Goal: Task Accomplishment & Management: Book appointment/travel/reservation

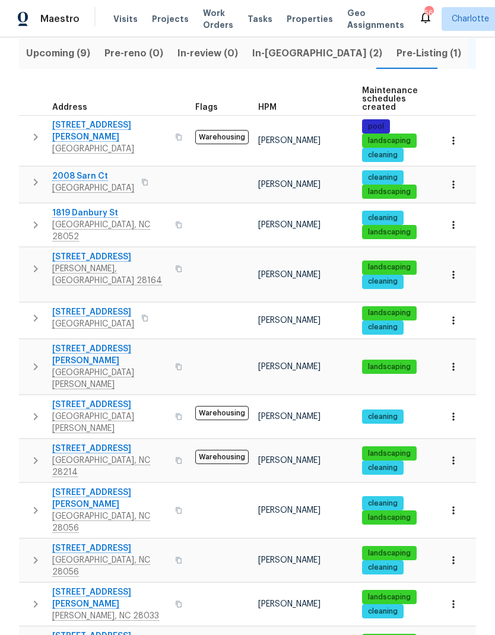
scroll to position [152, 0]
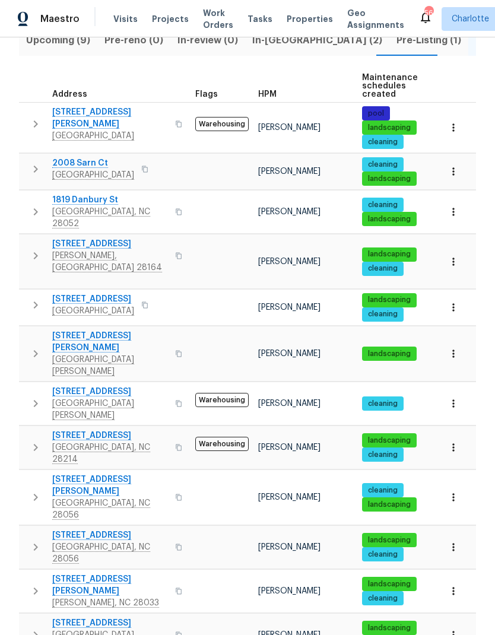
click at [42, 490] on icon "button" at bounding box center [35, 497] width 14 height 14
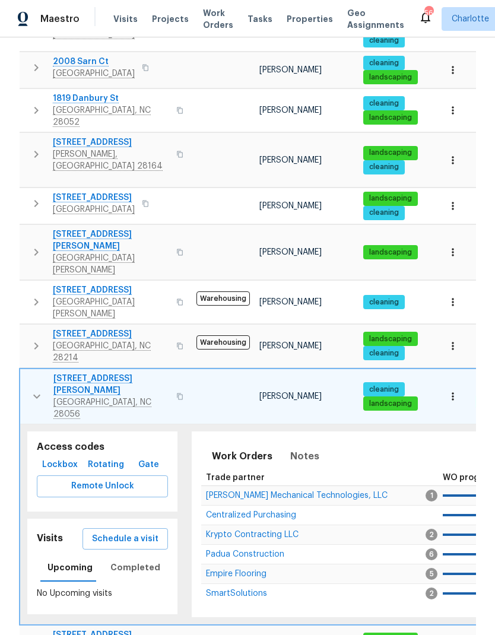
scroll to position [263, 0]
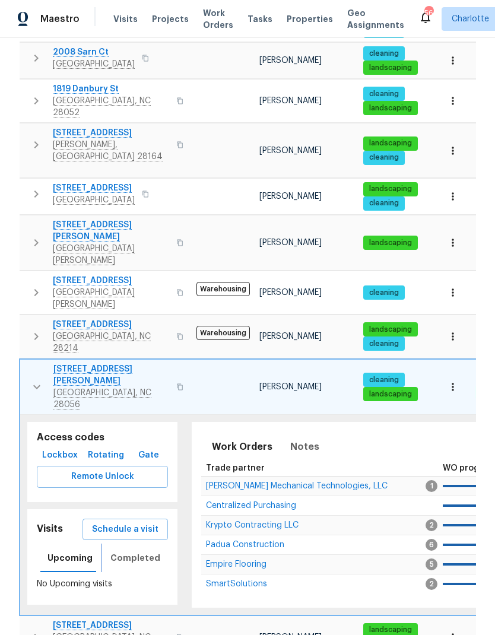
click at [123, 551] on span "Completed" at bounding box center [135, 558] width 50 height 15
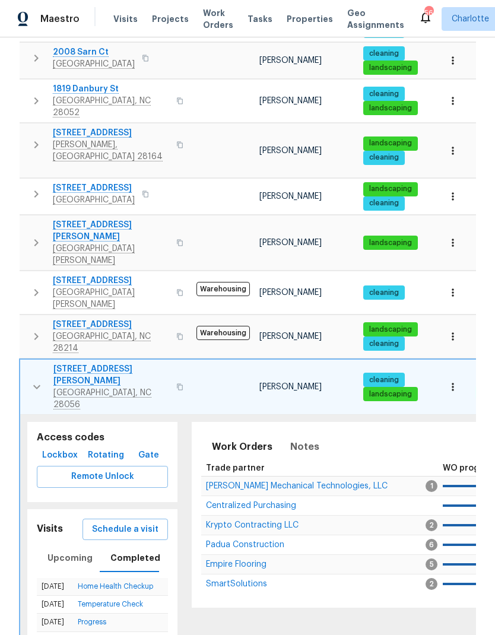
click at [32, 380] on icon "button" at bounding box center [37, 387] width 14 height 14
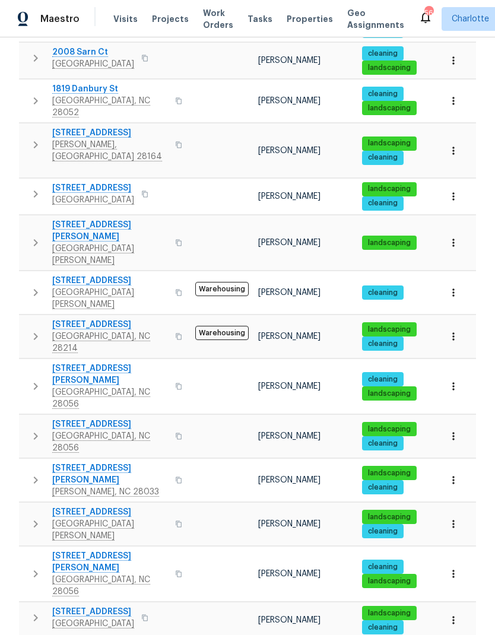
click at [34, 517] on icon "button" at bounding box center [35, 524] width 14 height 14
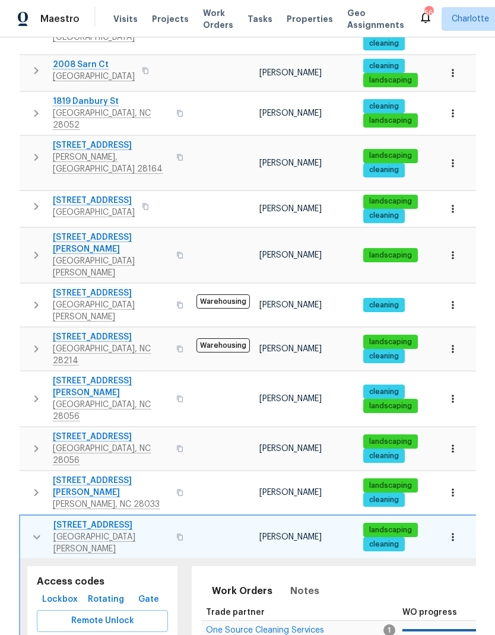
scroll to position [271, 0]
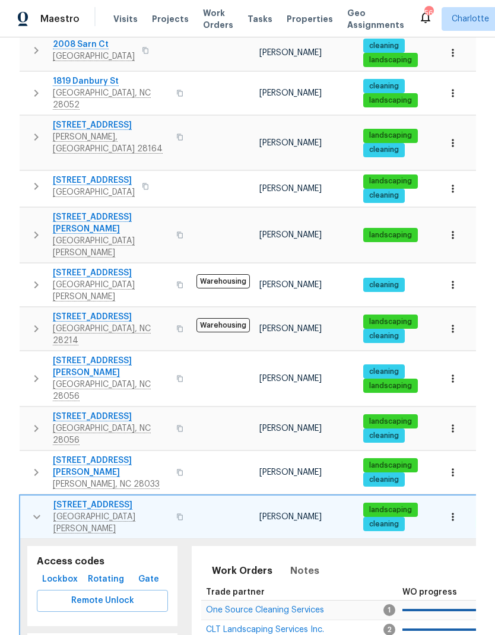
click at [33, 515] on icon "button" at bounding box center [36, 517] width 7 height 4
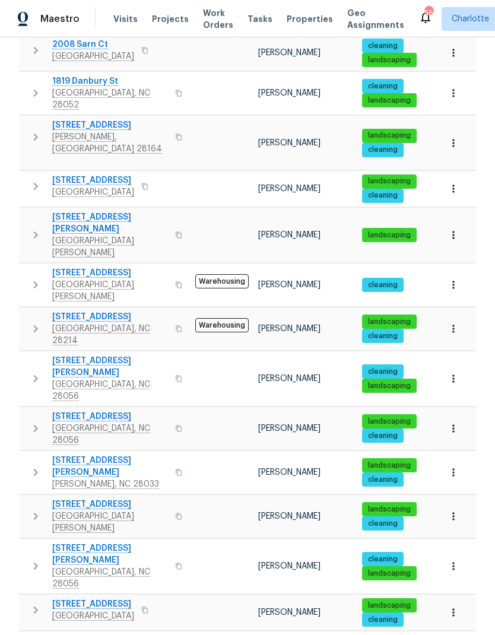
click at [39, 559] on icon "button" at bounding box center [35, 566] width 14 height 14
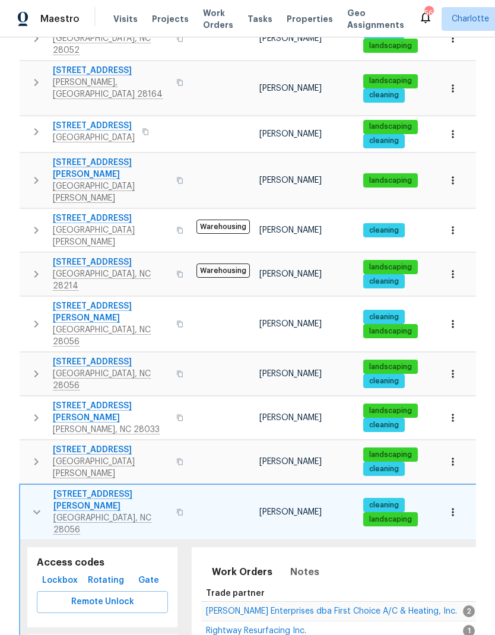
scroll to position [326, 0]
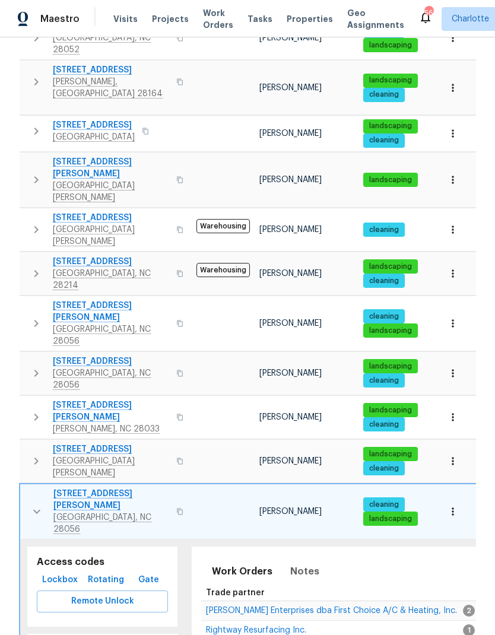
click at [37, 504] on icon "button" at bounding box center [37, 511] width 14 height 14
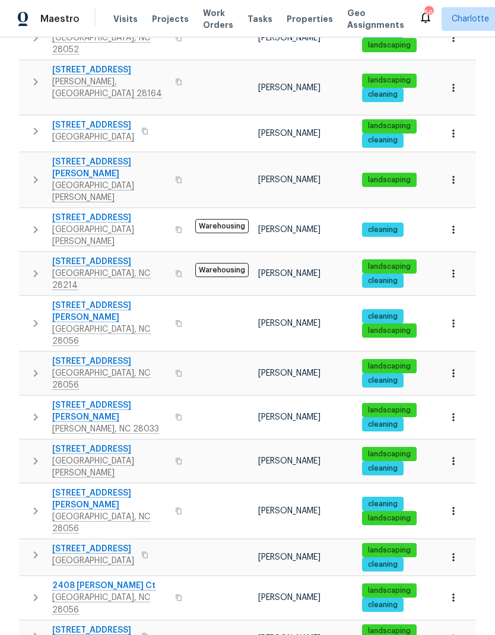
scroll to position [295, 0]
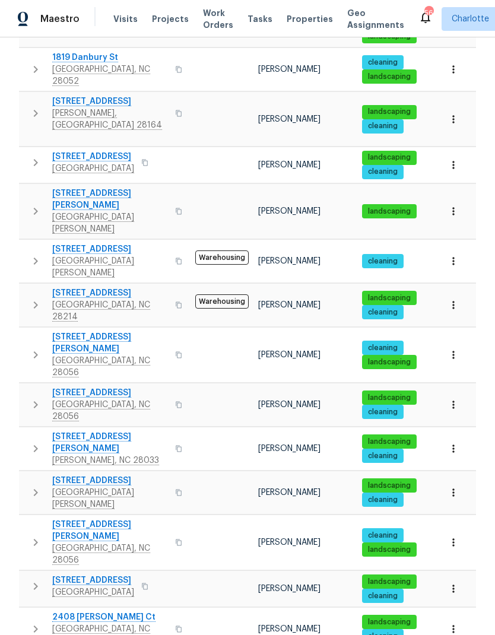
click at [33, 579] on icon "button" at bounding box center [35, 586] width 14 height 14
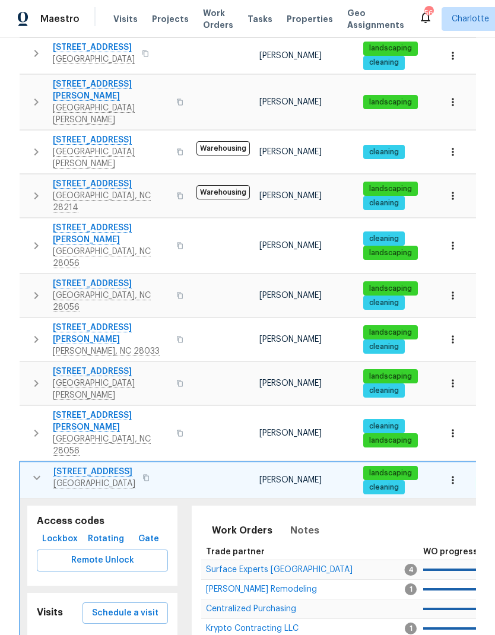
scroll to position [405, 0]
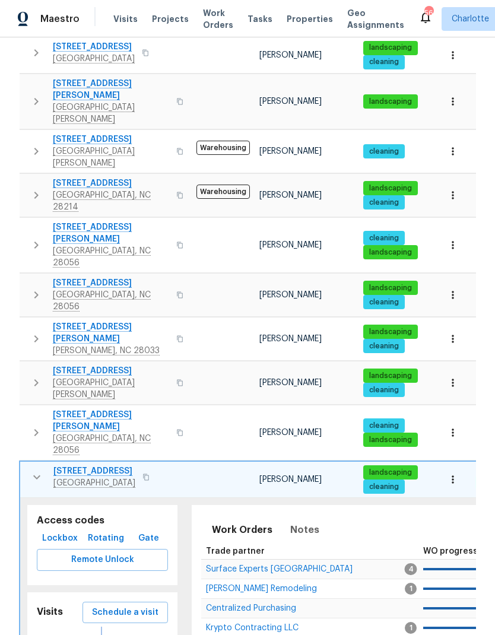
click at [123, 634] on span "Completed" at bounding box center [135, 641] width 50 height 15
click at [37, 470] on icon "button" at bounding box center [37, 477] width 14 height 14
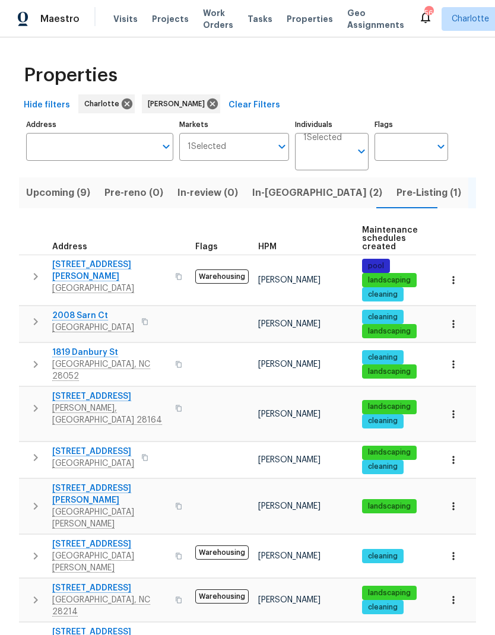
scroll to position [0, 0]
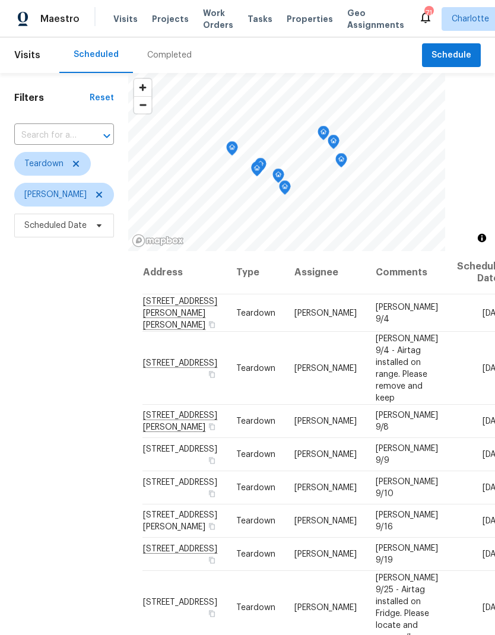
click at [116, 21] on span "Visits" at bounding box center [125, 19] width 24 height 12
click at [113, 16] on span "Visits" at bounding box center [125, 19] width 24 height 12
click at [121, 15] on span "Visits" at bounding box center [125, 19] width 24 height 12
click at [470, 52] on span "Schedule" at bounding box center [451, 55] width 40 height 15
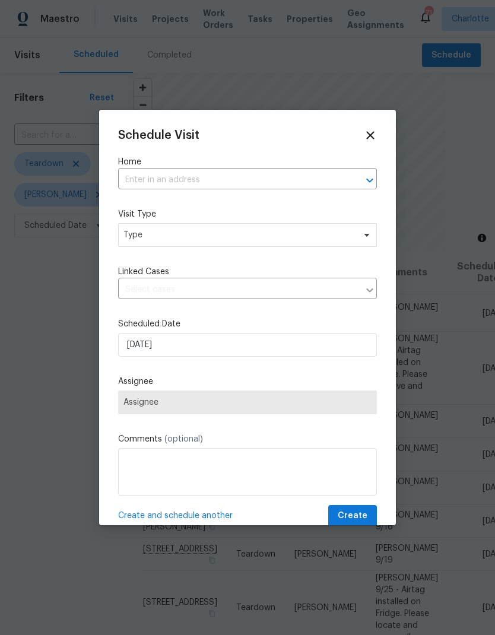
click at [374, 180] on icon "Open" at bounding box center [369, 180] width 14 height 14
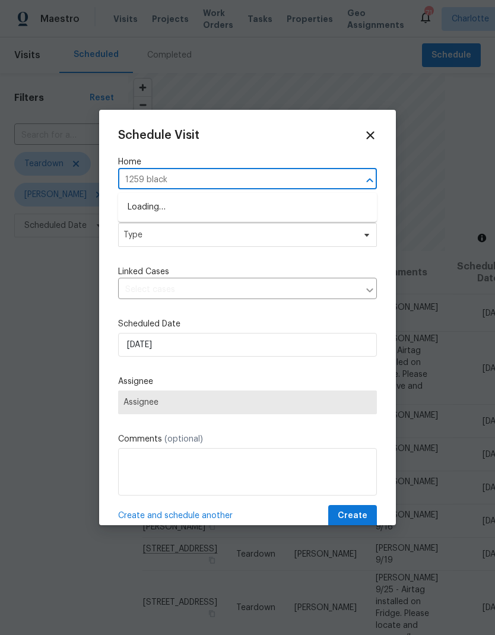
type input "1259 blacks"
click at [301, 210] on li "[STREET_ADDRESS]" at bounding box center [247, 208] width 259 height 20
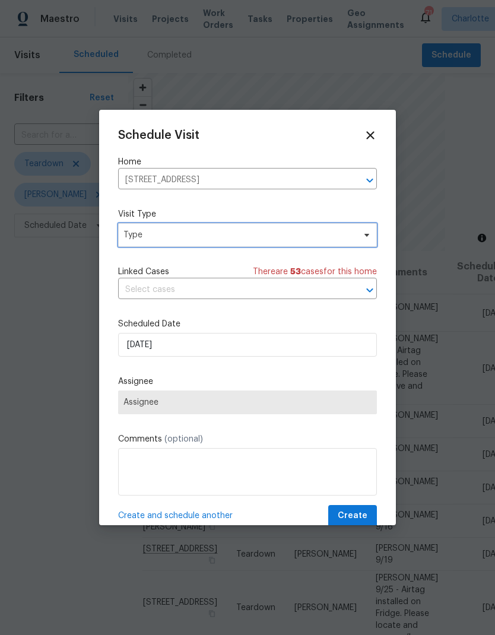
click at [370, 238] on icon at bounding box center [366, 234] width 9 height 9
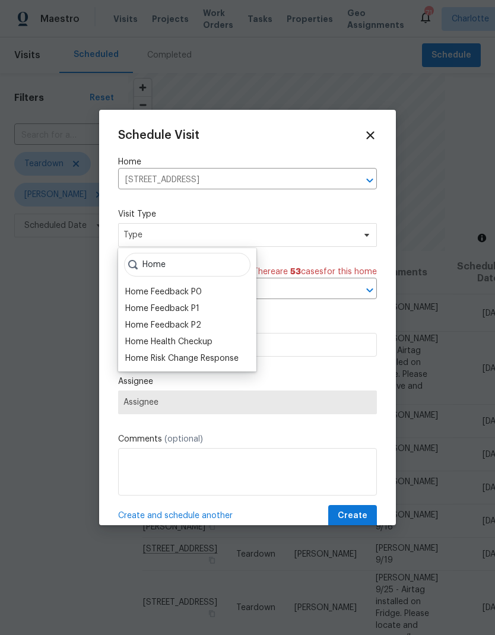
type input "Home"
click at [142, 345] on div "Home Health Checkup" at bounding box center [168, 342] width 87 height 12
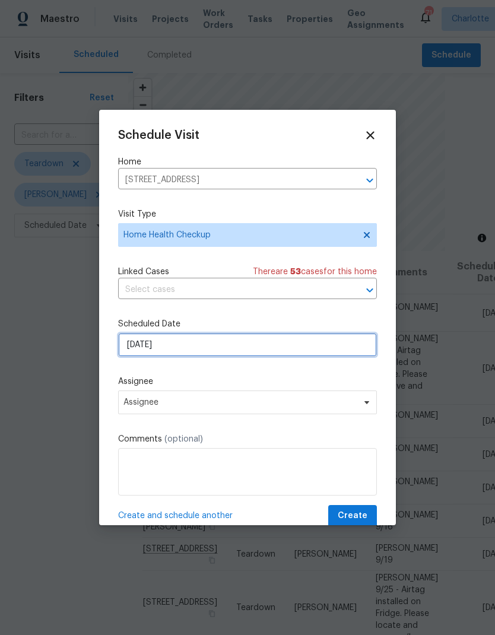
click at [123, 346] on input "[DATE]" at bounding box center [247, 345] width 259 height 24
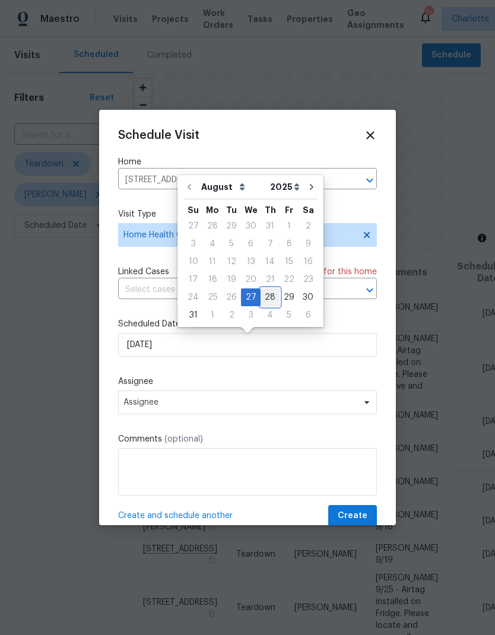
click at [260, 301] on div "28" at bounding box center [269, 297] width 19 height 17
type input "[DATE]"
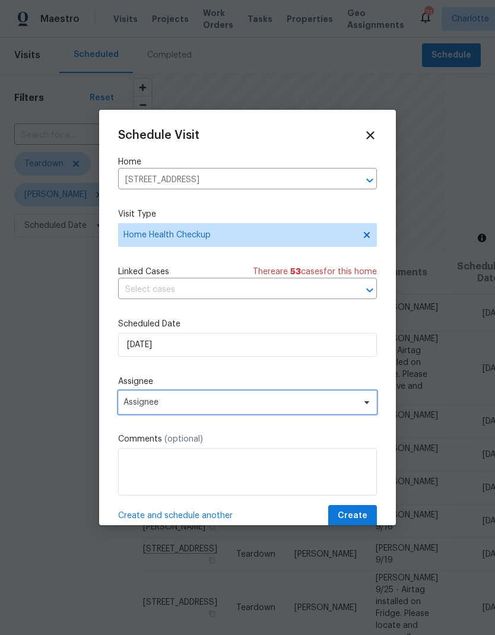
click at [131, 407] on span "Assignee" at bounding box center [239, 401] width 233 height 9
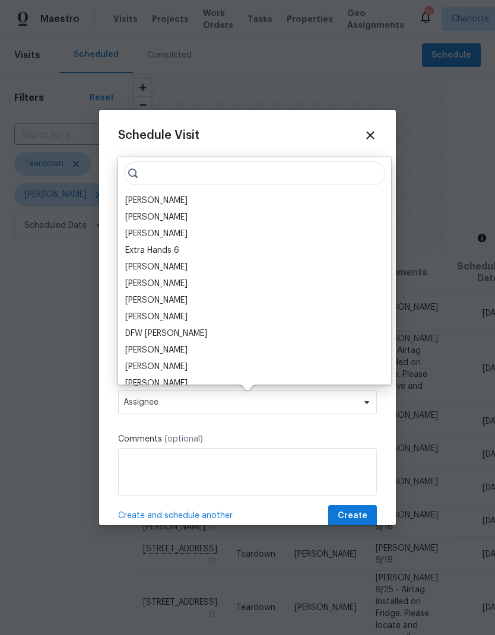
click at [136, 200] on div "[PERSON_NAME]" at bounding box center [156, 201] width 62 height 12
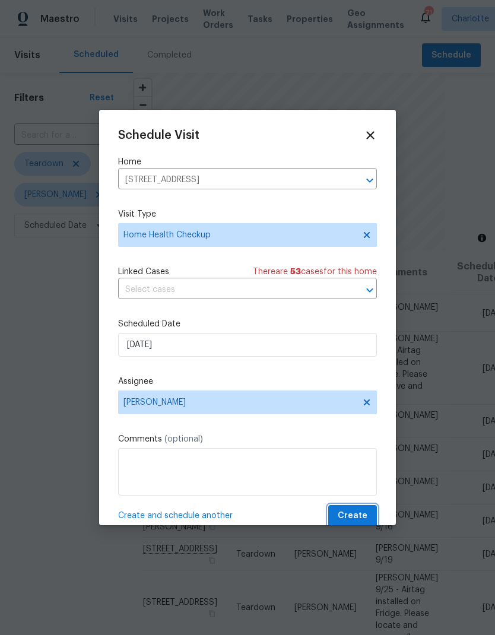
click at [362, 519] on span "Create" at bounding box center [353, 515] width 30 height 15
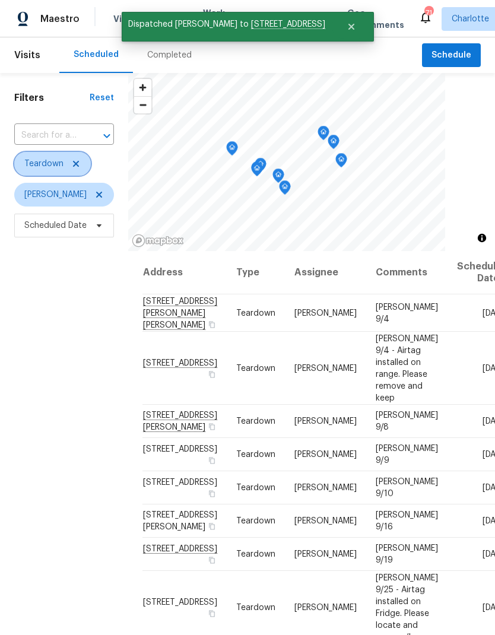
click at [75, 163] on icon at bounding box center [75, 163] width 9 height 9
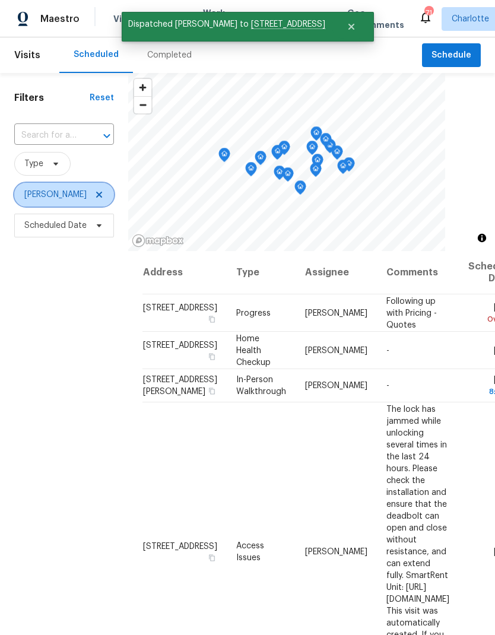
click at [94, 197] on icon at bounding box center [98, 194] width 9 height 9
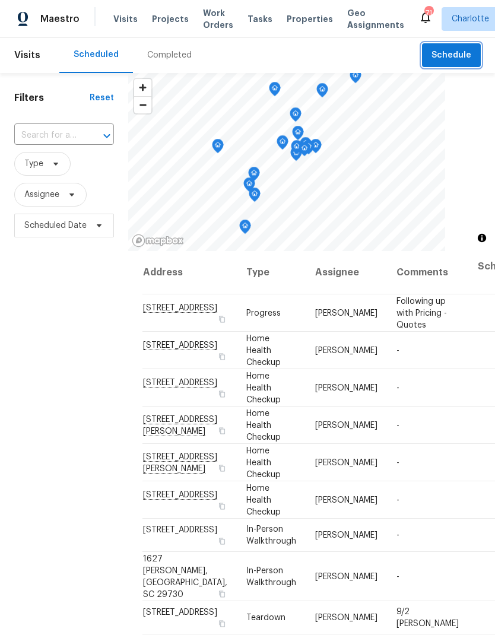
click at [462, 56] on span "Schedule" at bounding box center [451, 55] width 40 height 15
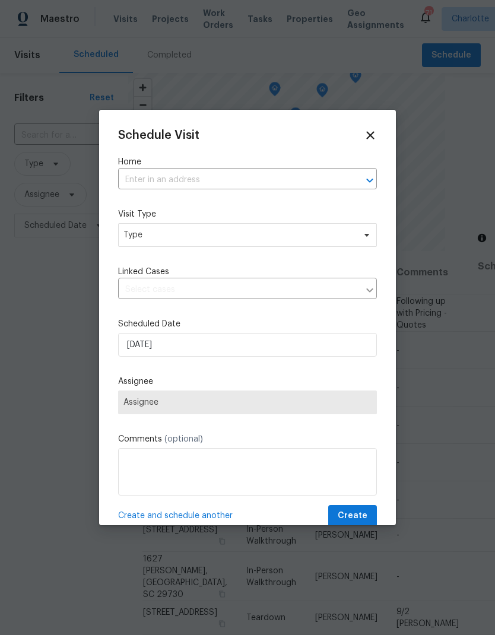
click at [369, 177] on icon "Open" at bounding box center [369, 180] width 14 height 14
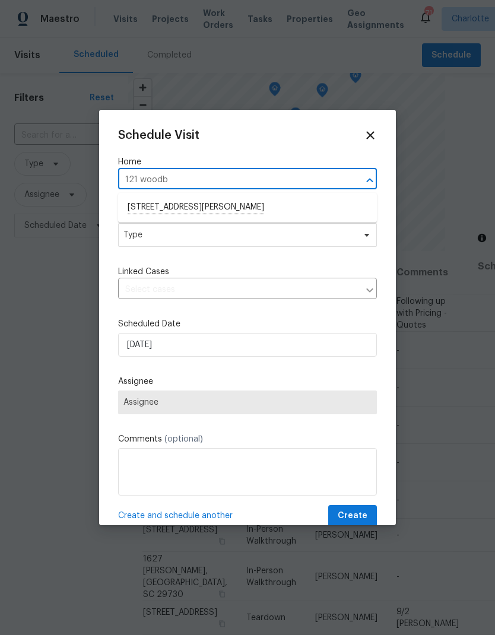
type input "121 wood"
click at [145, 212] on li "[STREET_ADDRESS][PERSON_NAME]" at bounding box center [247, 208] width 259 height 20
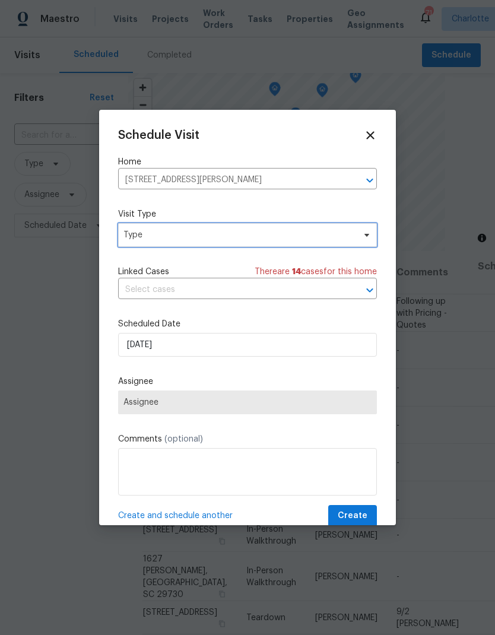
click at [131, 237] on span "Type" at bounding box center [238, 235] width 231 height 12
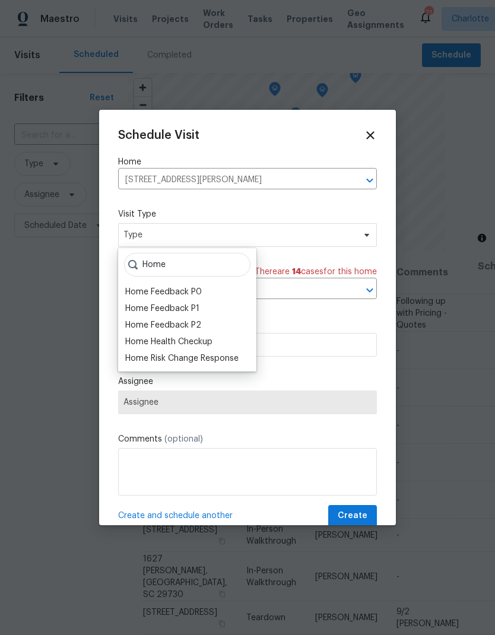
type input "Home"
click at [150, 344] on div "Home Health Checkup" at bounding box center [168, 342] width 87 height 12
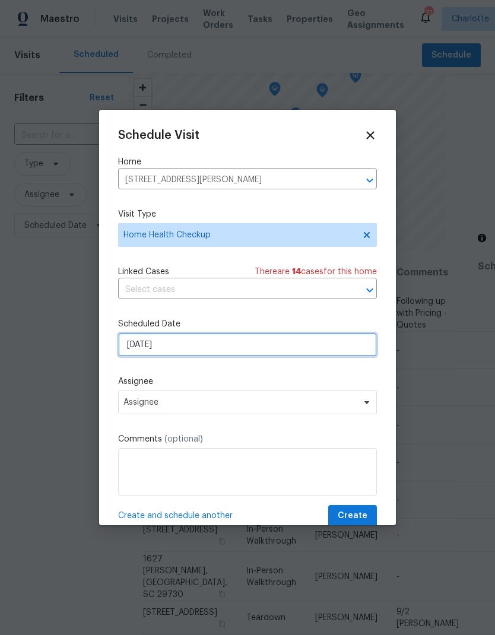
click at [141, 346] on input "[DATE]" at bounding box center [247, 345] width 259 height 24
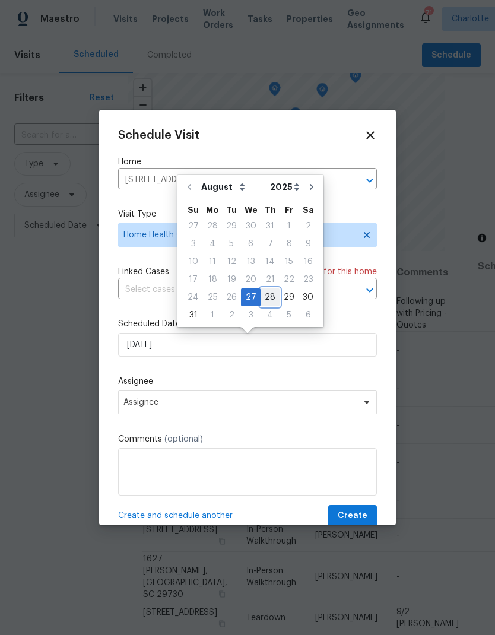
click at [261, 291] on div "28" at bounding box center [269, 297] width 19 height 17
type input "[DATE]"
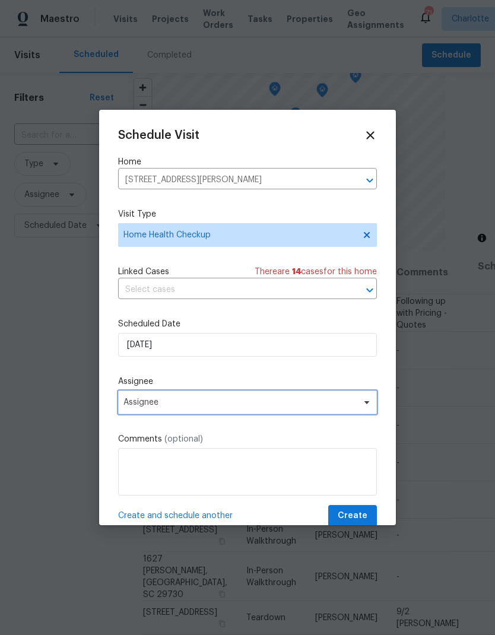
click at [133, 411] on span "Assignee" at bounding box center [247, 402] width 259 height 24
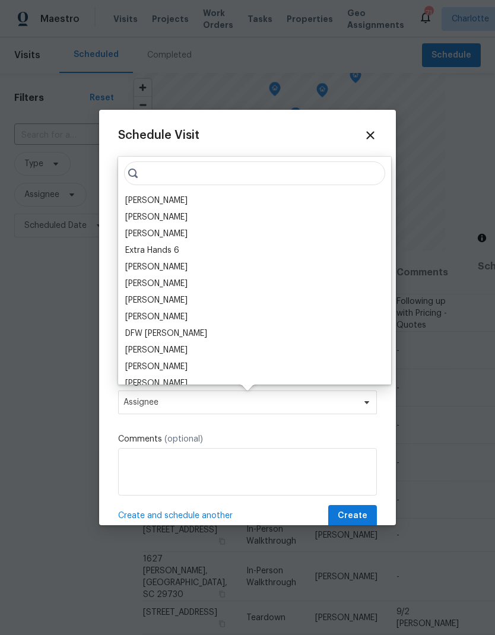
click at [131, 197] on div "[PERSON_NAME]" at bounding box center [156, 201] width 62 height 12
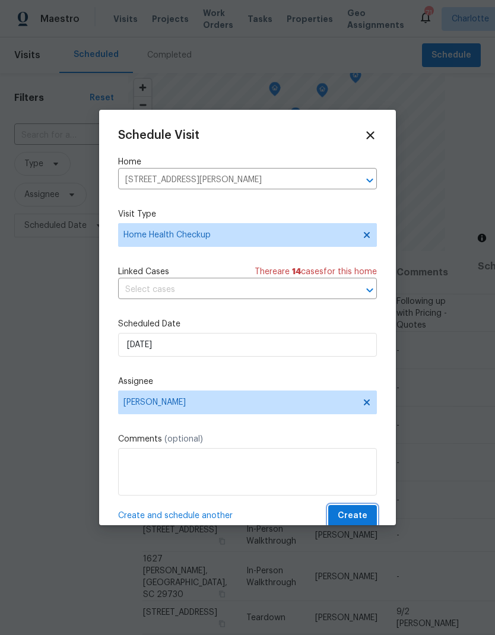
click at [358, 519] on span "Create" at bounding box center [353, 515] width 30 height 15
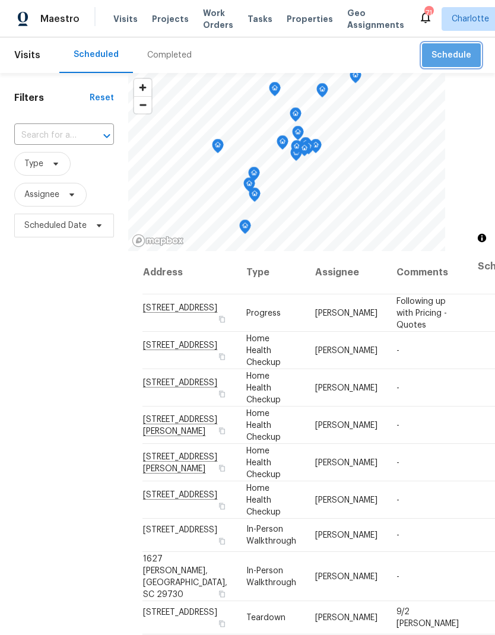
click at [457, 56] on span "Schedule" at bounding box center [451, 55] width 40 height 15
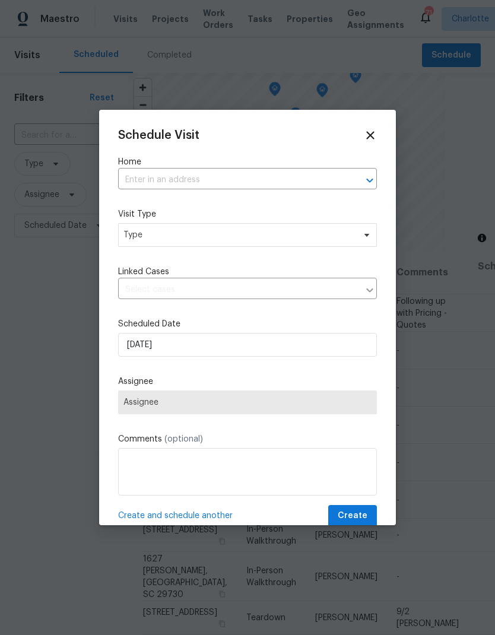
click at [369, 179] on icon "Open" at bounding box center [369, 180] width 14 height 14
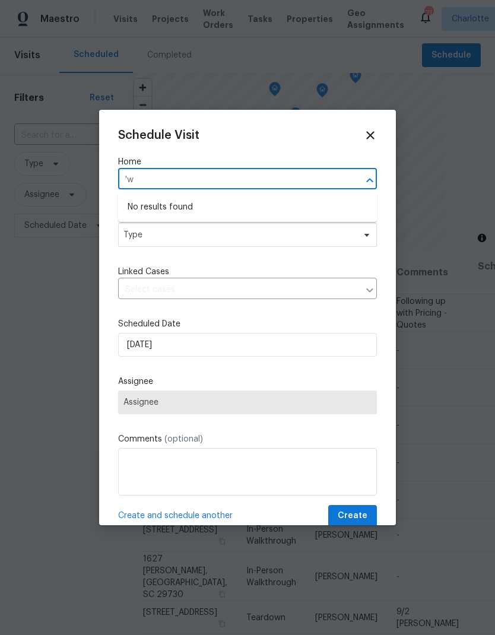
type input "'"
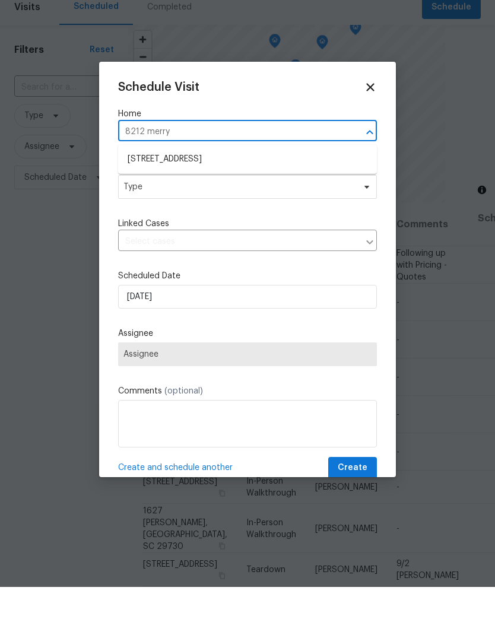
type input "8212 merry"
click at [126, 223] on span "Type" at bounding box center [247, 235] width 259 height 24
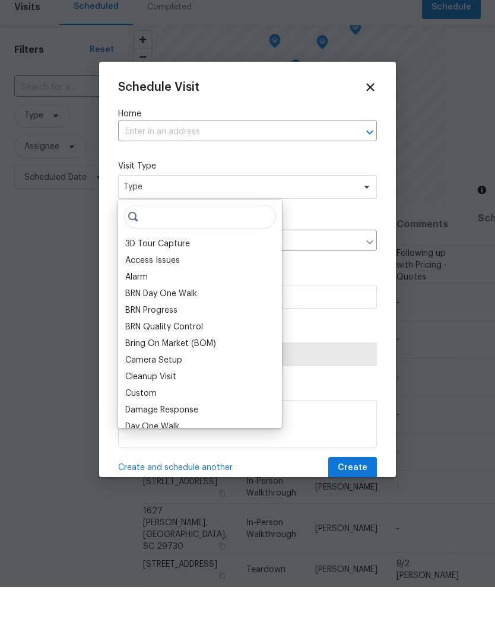
click at [125, 208] on div "Visit Type Type" at bounding box center [247, 227] width 259 height 39
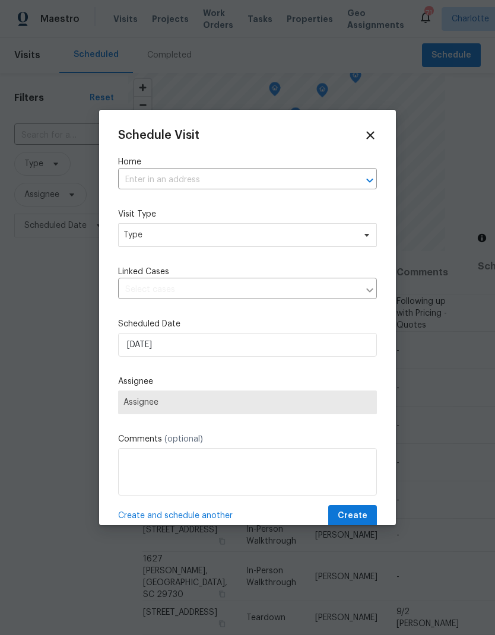
click at [126, 172] on input "text" at bounding box center [230, 180] width 225 height 18
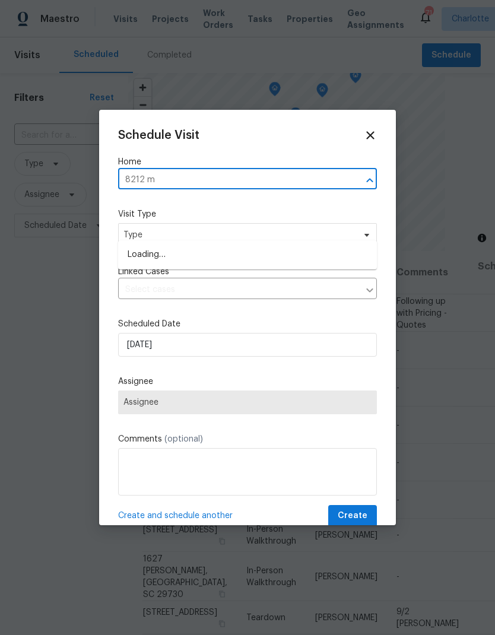
type input "8212 me"
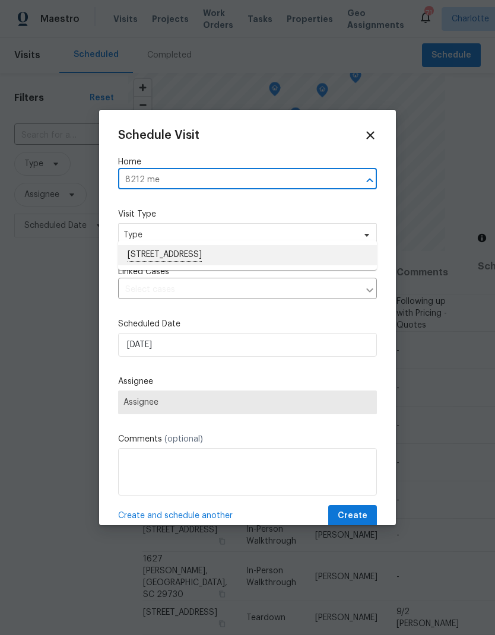
click at [141, 245] on li "[STREET_ADDRESS]" at bounding box center [247, 255] width 259 height 20
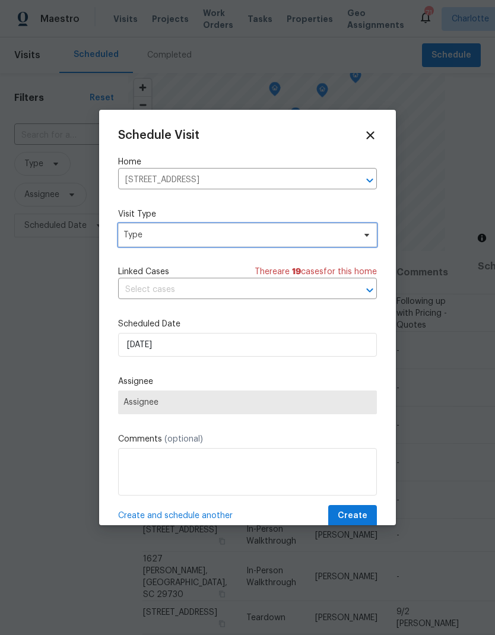
click at [131, 236] on span "Type" at bounding box center [238, 235] width 231 height 12
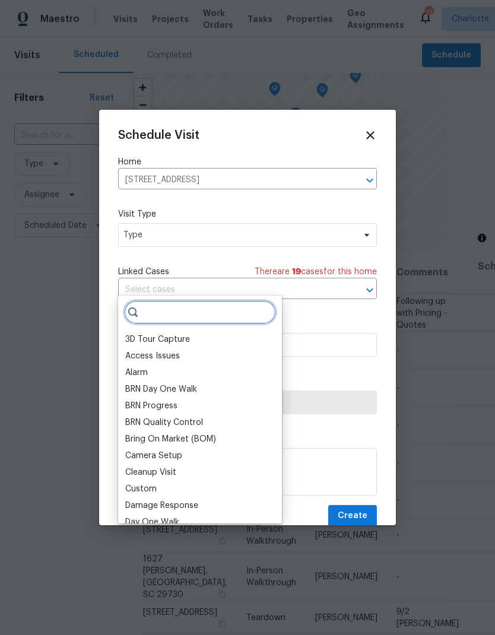
click at [262, 300] on input "search" at bounding box center [200, 312] width 152 height 24
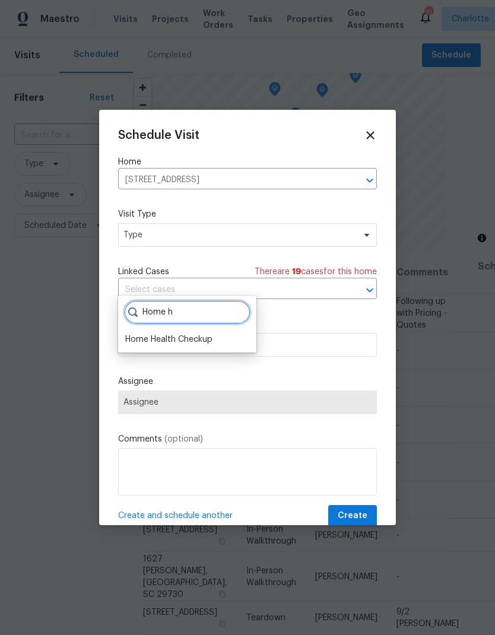
type input "Home h"
click at [139, 333] on div "Home Health Checkup" at bounding box center [168, 339] width 87 height 12
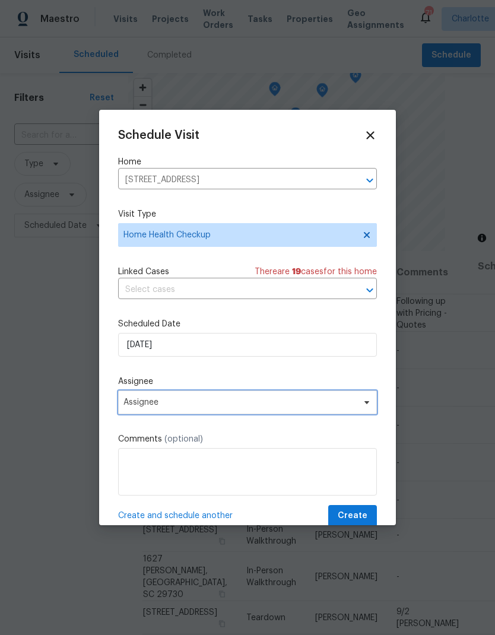
click at [132, 407] on span "Assignee" at bounding box center [239, 401] width 233 height 9
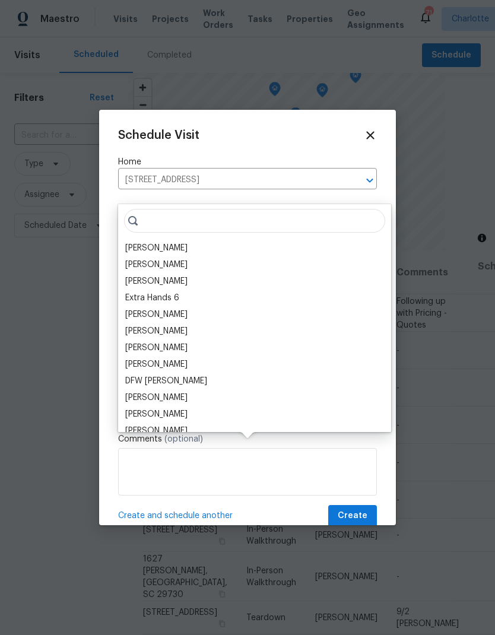
click at [131, 242] on div "[PERSON_NAME]" at bounding box center [156, 248] width 62 height 12
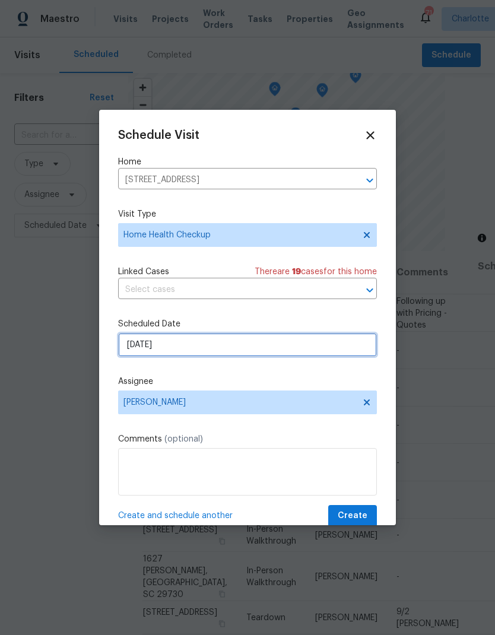
click at [129, 348] on input "[DATE]" at bounding box center [247, 345] width 259 height 24
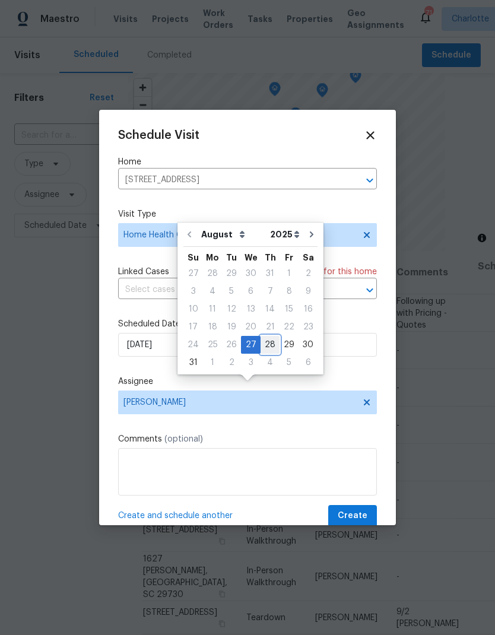
click at [262, 336] on div "28" at bounding box center [269, 344] width 19 height 17
type input "[DATE]"
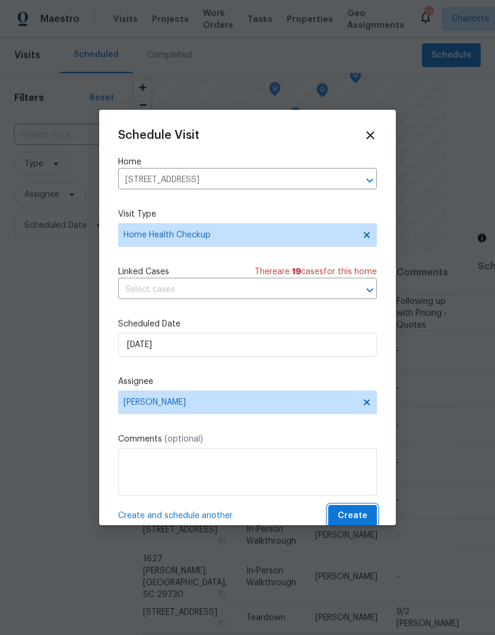
click at [366, 514] on span "Create" at bounding box center [353, 515] width 30 height 15
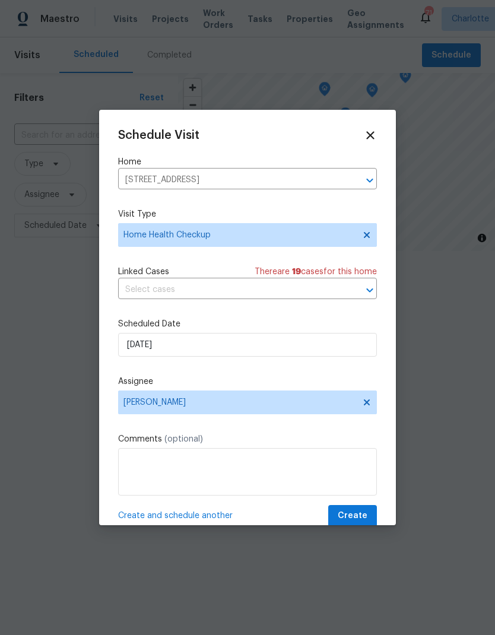
scroll to position [0, 0]
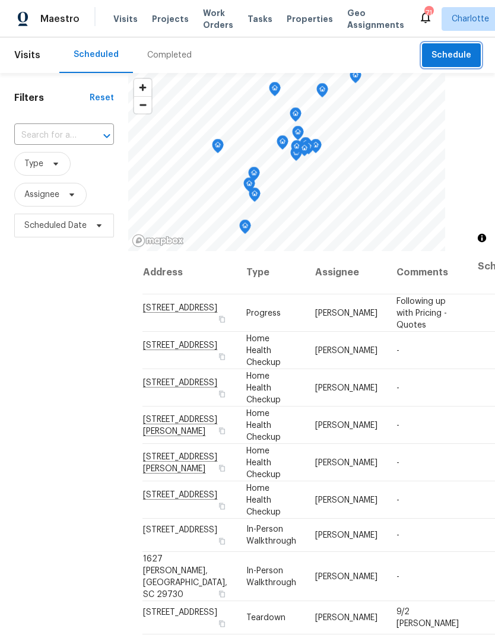
click at [459, 49] on span "Schedule" at bounding box center [451, 55] width 40 height 15
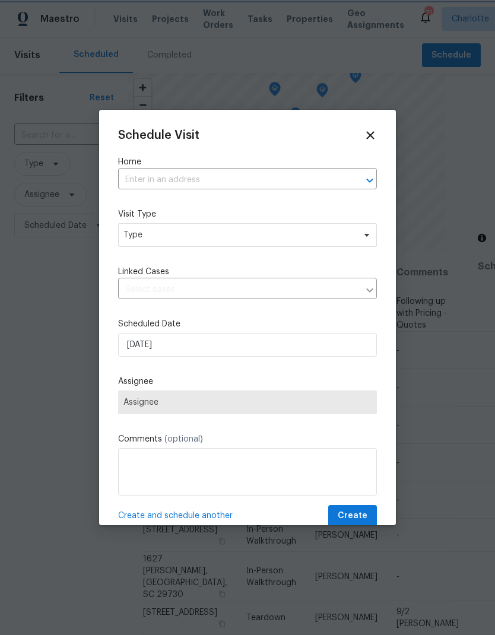
click at [371, 177] on icon "Open" at bounding box center [369, 180] width 14 height 14
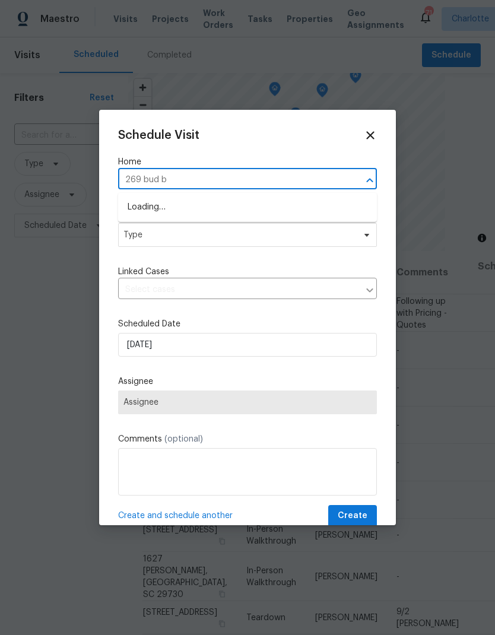
type input "269 bud bl"
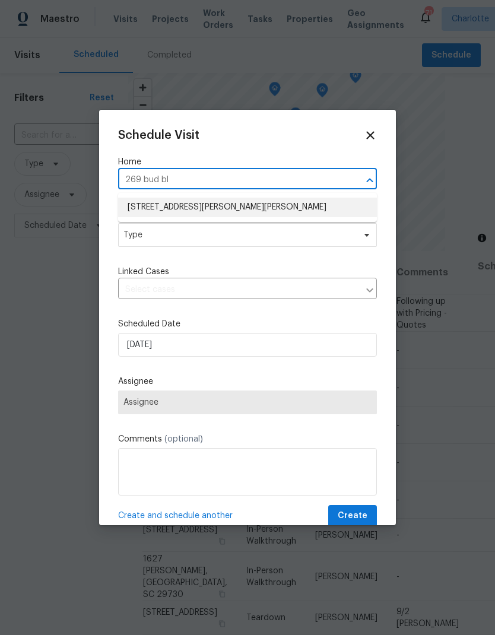
click at [141, 206] on li "[STREET_ADDRESS][PERSON_NAME][PERSON_NAME]" at bounding box center [247, 208] width 259 height 20
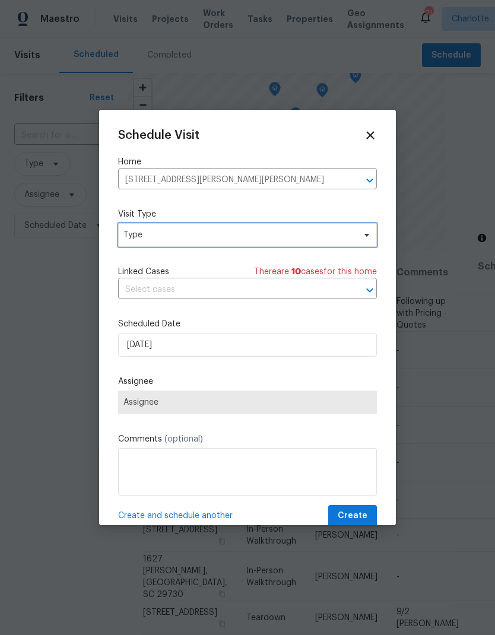
click at [126, 237] on span "Type" at bounding box center [238, 235] width 231 height 12
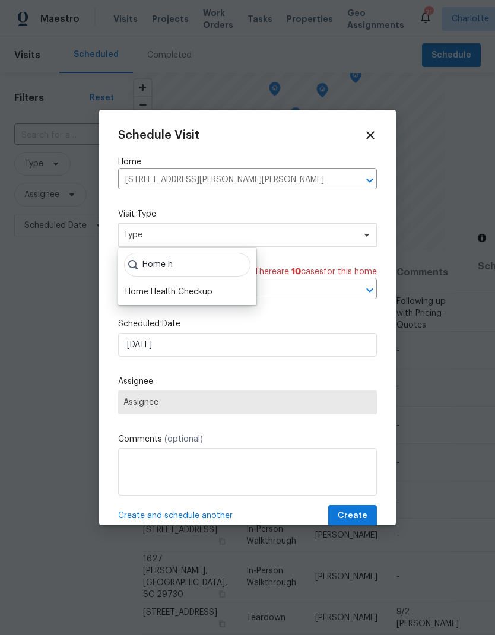
type input "Home h"
click at [138, 295] on div "Home Health Checkup" at bounding box center [168, 292] width 87 height 12
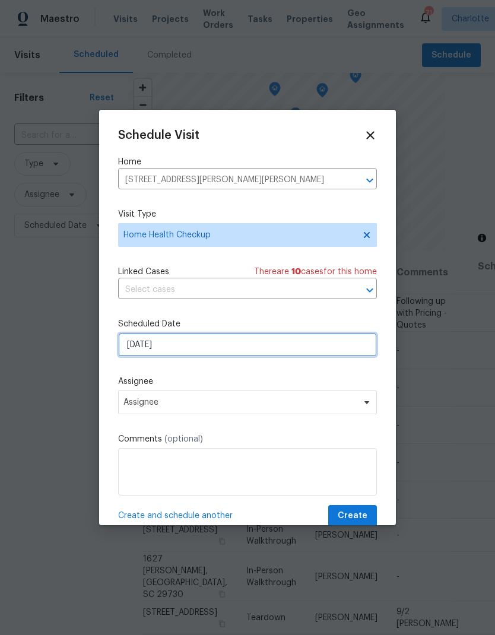
click at [368, 349] on input "[DATE]" at bounding box center [247, 345] width 259 height 24
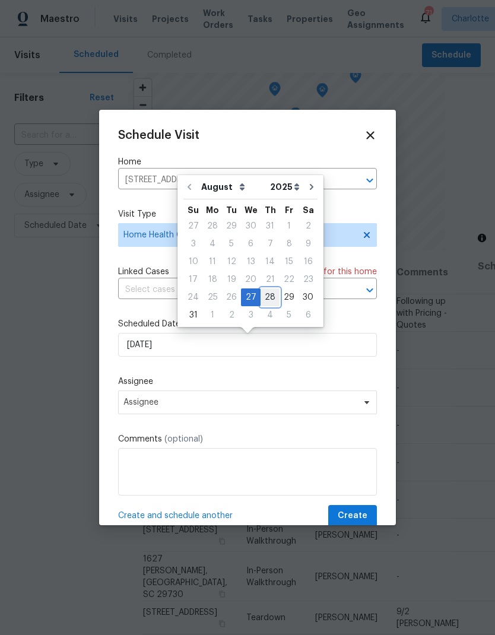
click at [269, 301] on div "28" at bounding box center [269, 297] width 19 height 17
type input "[DATE]"
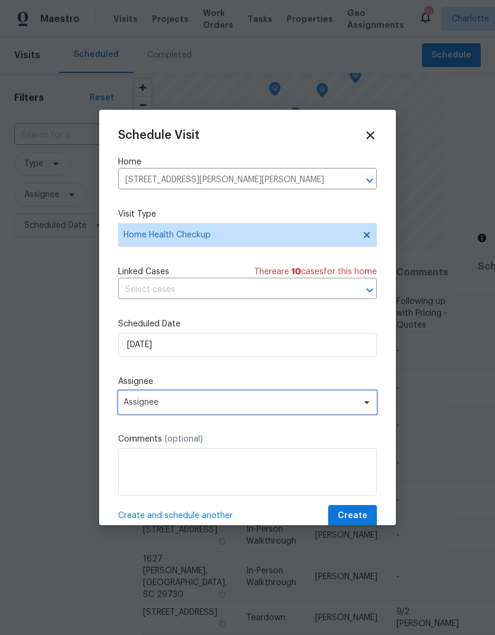
click at [358, 406] on span "Assignee" at bounding box center [247, 402] width 259 height 24
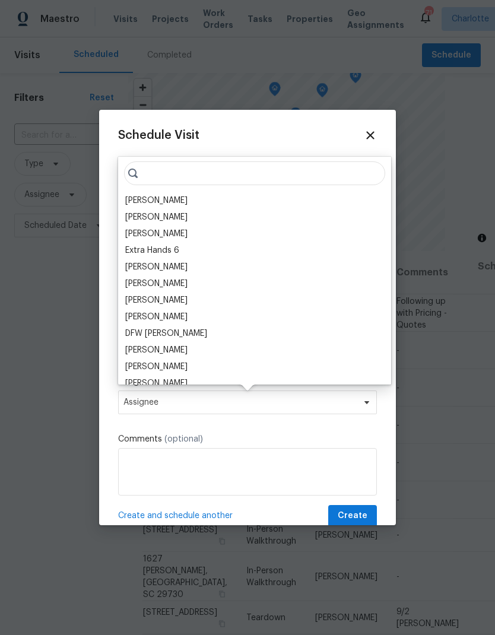
click at [133, 203] on div "[PERSON_NAME]" at bounding box center [156, 201] width 62 height 12
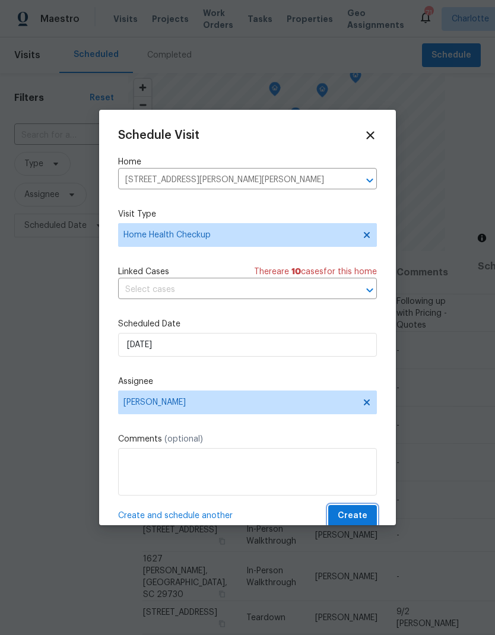
click at [361, 519] on span "Create" at bounding box center [353, 515] width 30 height 15
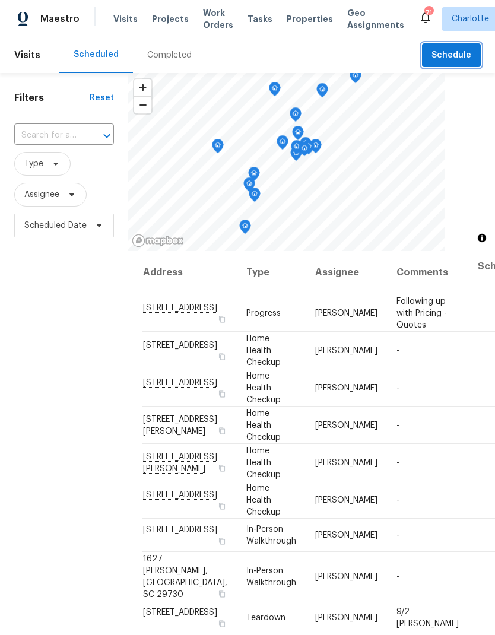
click at [468, 55] on span "Schedule" at bounding box center [451, 55] width 40 height 15
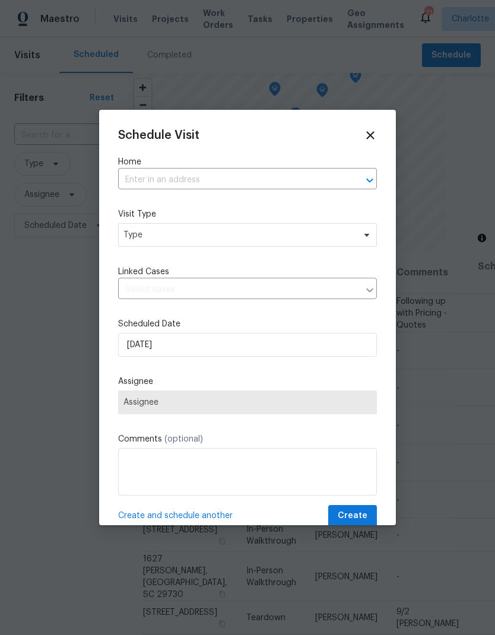
click at [371, 174] on icon "Open" at bounding box center [369, 180] width 14 height 14
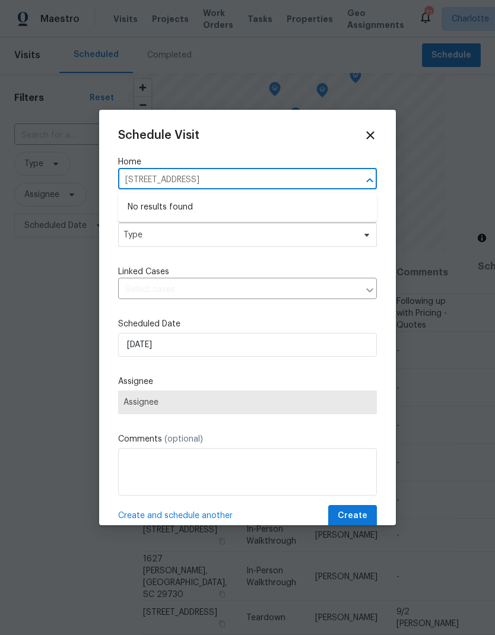
type input "108 greenw"
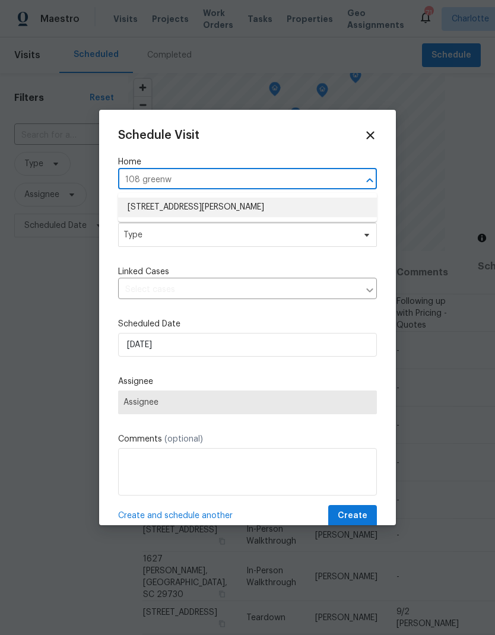
click at [136, 203] on li "[STREET_ADDRESS][PERSON_NAME]" at bounding box center [247, 208] width 259 height 20
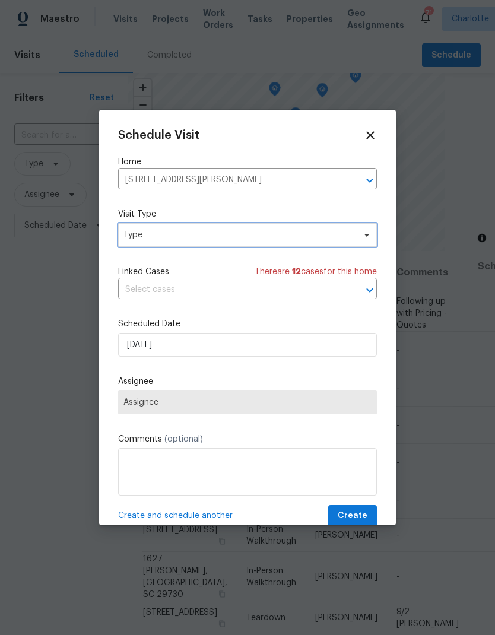
click at [131, 236] on span "Type" at bounding box center [238, 235] width 231 height 12
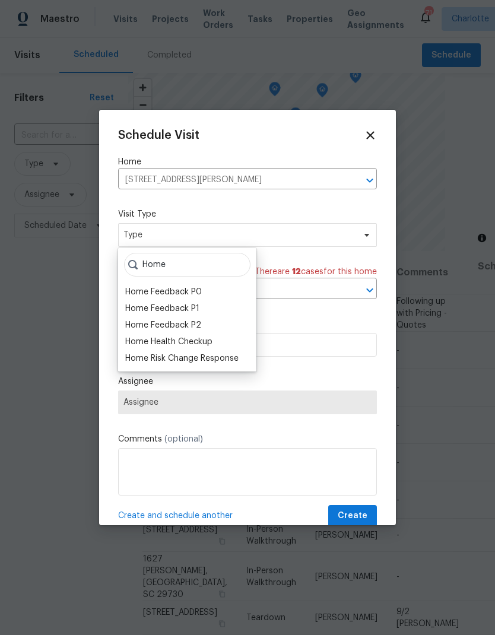
type input "Home"
click at [141, 345] on div "Home Health Checkup" at bounding box center [168, 342] width 87 height 12
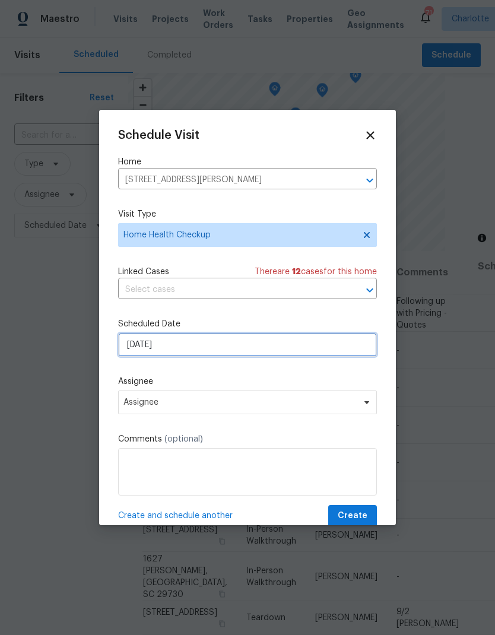
click at [125, 350] on input "[DATE]" at bounding box center [247, 345] width 259 height 24
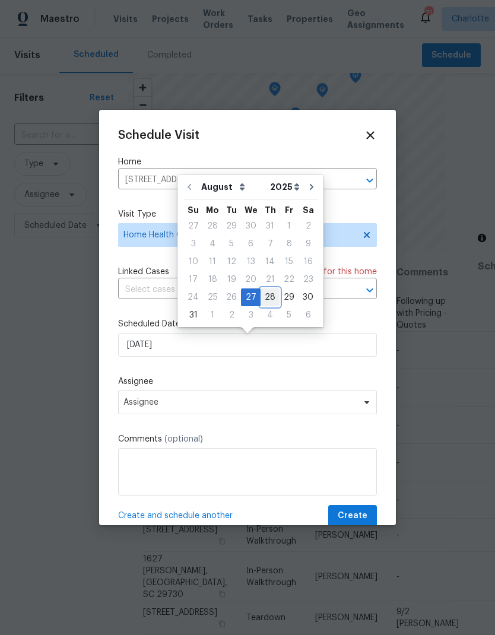
click at [264, 299] on div "28" at bounding box center [269, 297] width 19 height 17
type input "[DATE]"
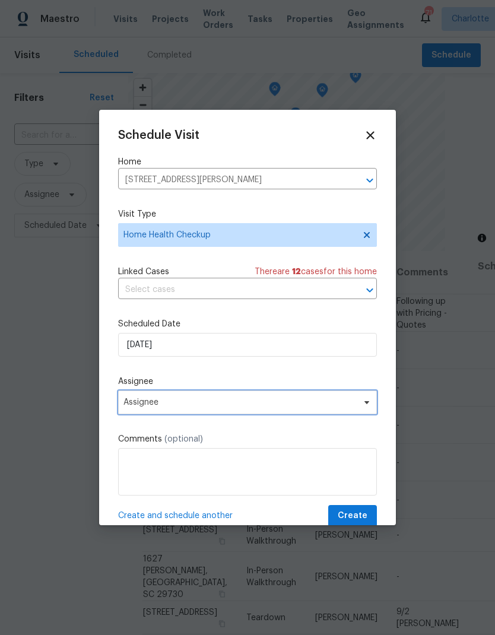
click at [367, 404] on icon at bounding box center [366, 402] width 5 height 3
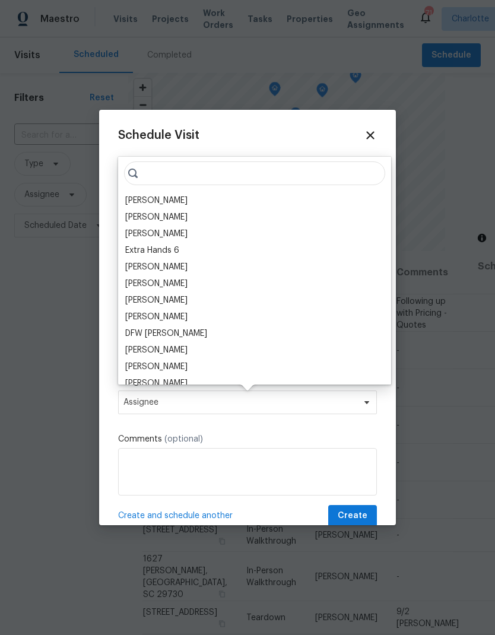
click at [129, 199] on div "[PERSON_NAME]" at bounding box center [156, 201] width 62 height 12
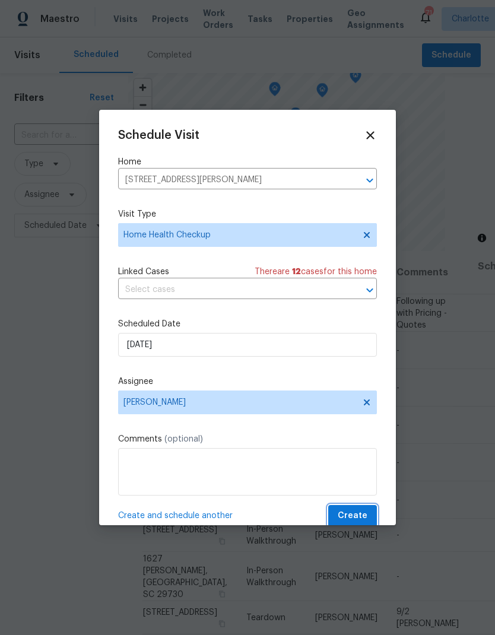
click at [360, 516] on span "Create" at bounding box center [353, 515] width 30 height 15
